Goal: Browse casually: Explore the website without a specific task or goal

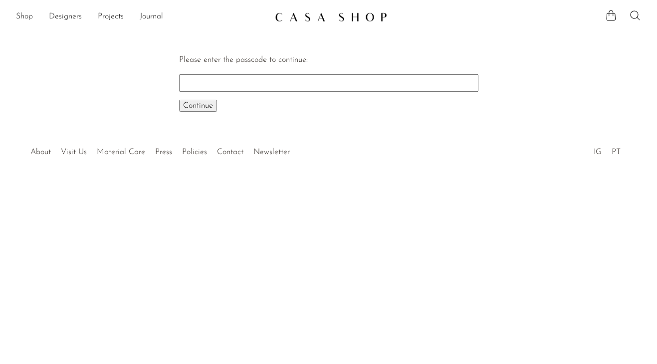
click at [310, 11] on link at bounding box center [329, 17] width 108 height 18
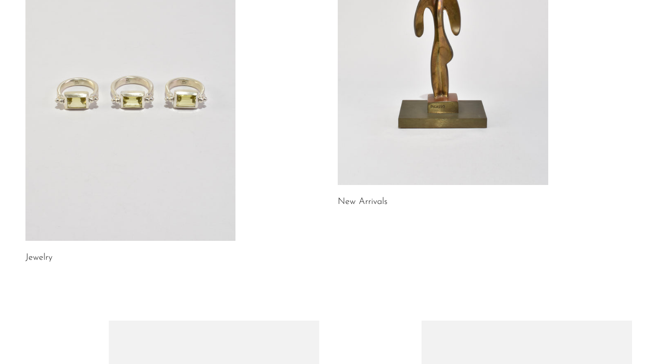
scroll to position [232, 0]
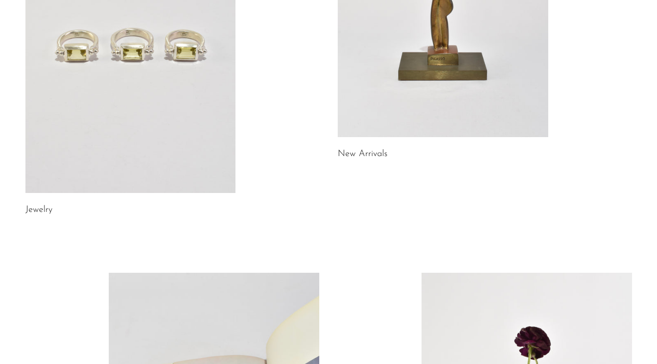
click at [155, 46] on link at bounding box center [130, 45] width 211 height 295
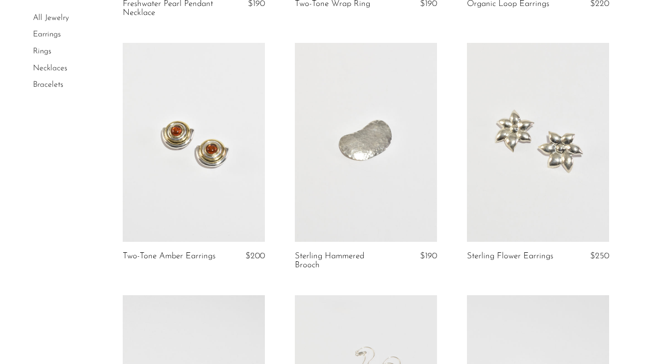
scroll to position [306, 0]
